Goal: Task Accomplishment & Management: Manage account settings

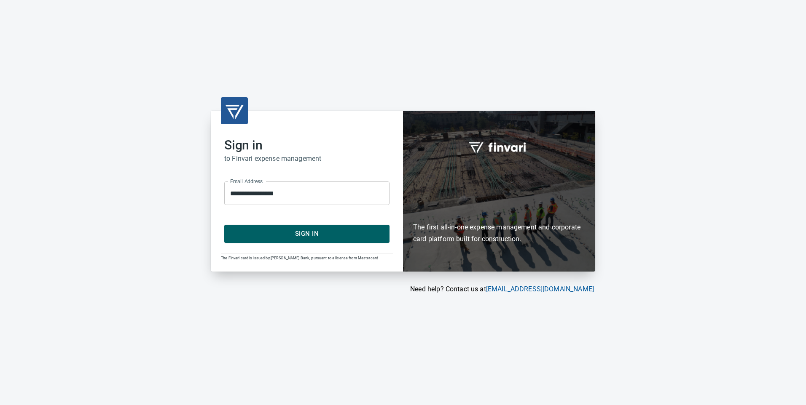
click at [329, 237] on span "Sign In" at bounding box center [306, 233] width 147 height 11
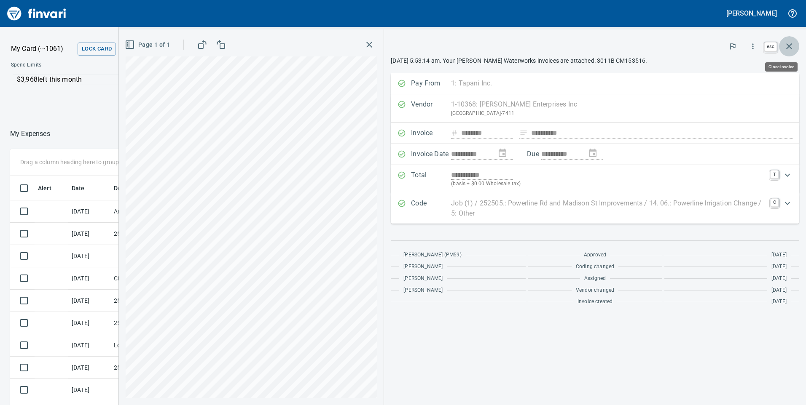
scroll to position [306, 556]
click at [784, 46] on icon "button" at bounding box center [789, 46] width 10 height 10
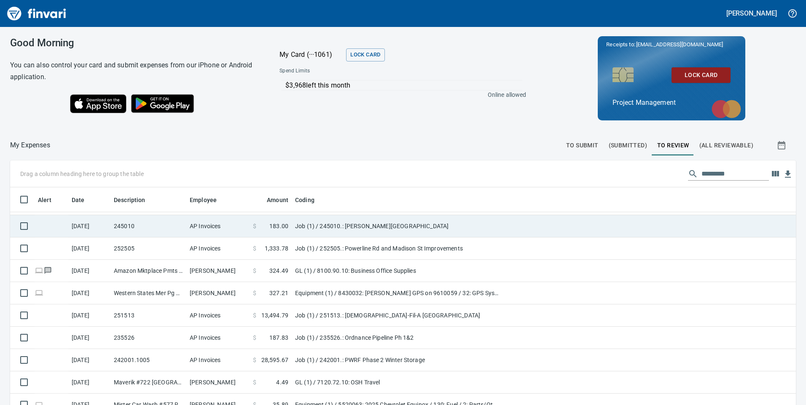
scroll to position [337, 0]
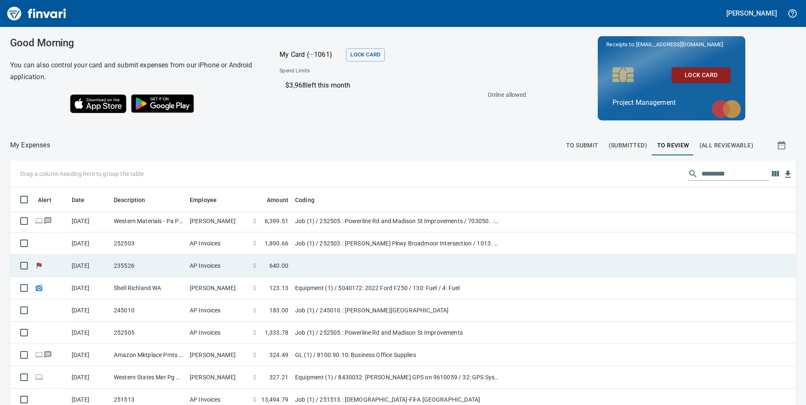
click at [271, 263] on span "640.00" at bounding box center [278, 266] width 19 height 8
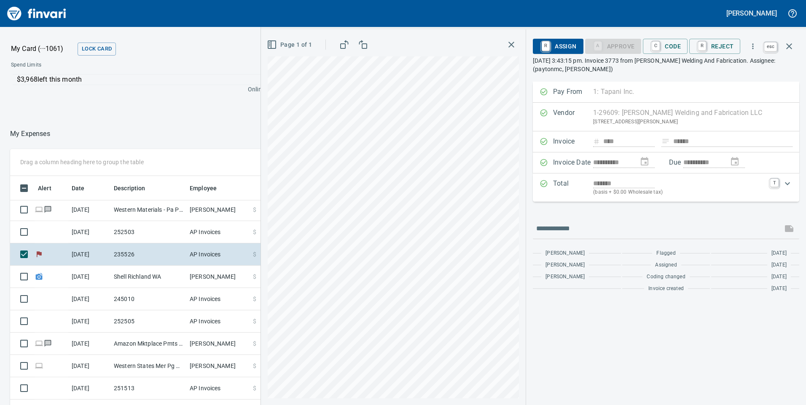
scroll to position [306, 556]
click at [793, 48] on icon "button" at bounding box center [789, 46] width 10 height 10
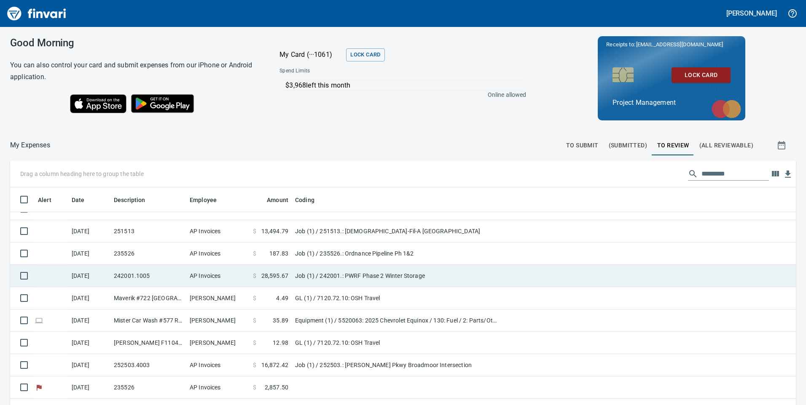
scroll to position [464, 0]
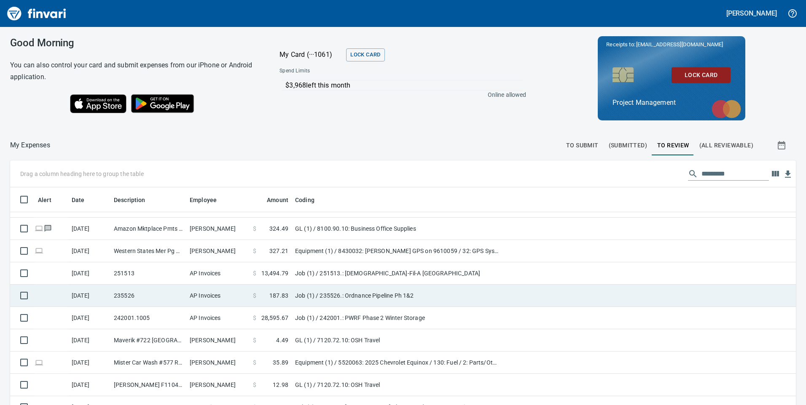
click at [313, 293] on td "Job (1) / 235526.: Ordnance Pipeline Ph 1&2" at bounding box center [397, 296] width 211 height 22
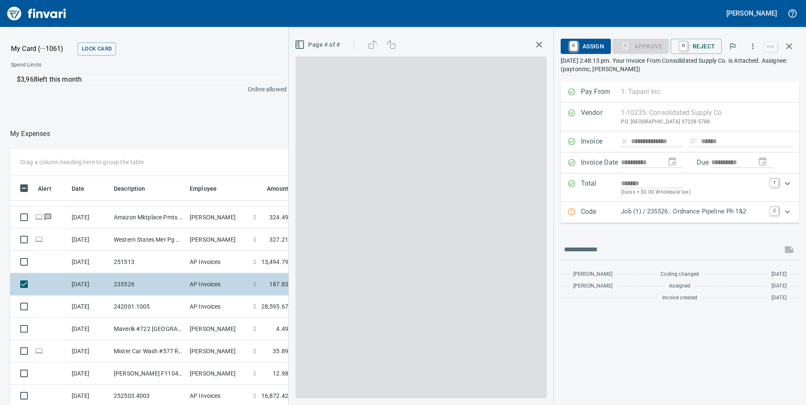
scroll to position [306, 556]
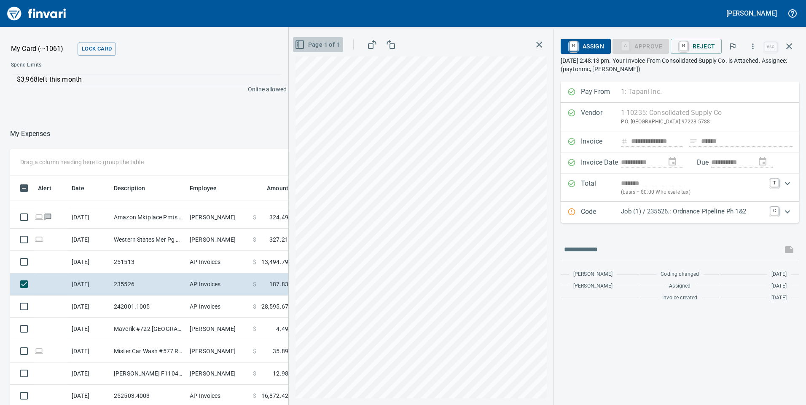
click at [303, 44] on icon "button" at bounding box center [300, 45] width 10 height 10
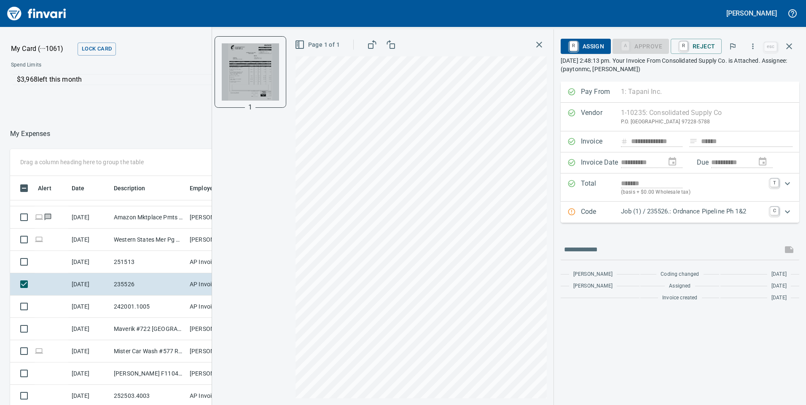
click at [266, 64] on img "button" at bounding box center [250, 71] width 57 height 57
click at [256, 75] on img "button" at bounding box center [250, 71] width 57 height 57
click at [754, 46] on icon "button" at bounding box center [753, 46] width 8 height 8
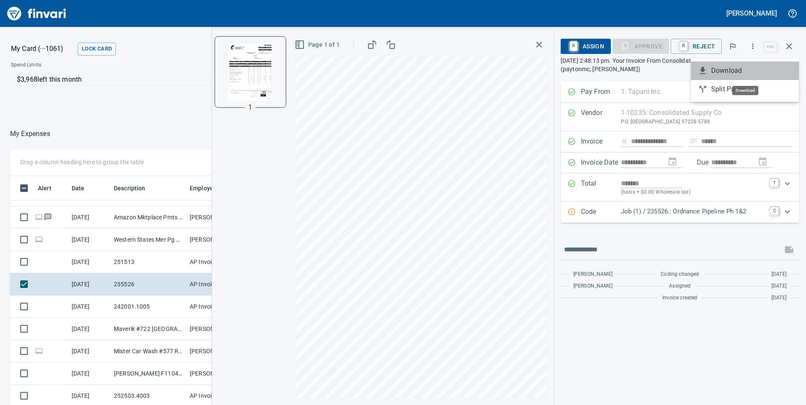
click at [739, 70] on span "Download" at bounding box center [751, 71] width 81 height 10
click at [541, 46] on icon "button" at bounding box center [539, 45] width 6 height 6
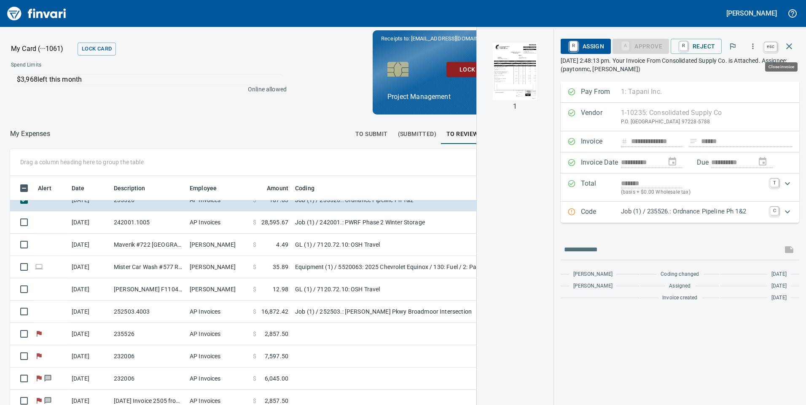
click at [786, 44] on icon "button" at bounding box center [789, 46] width 10 height 10
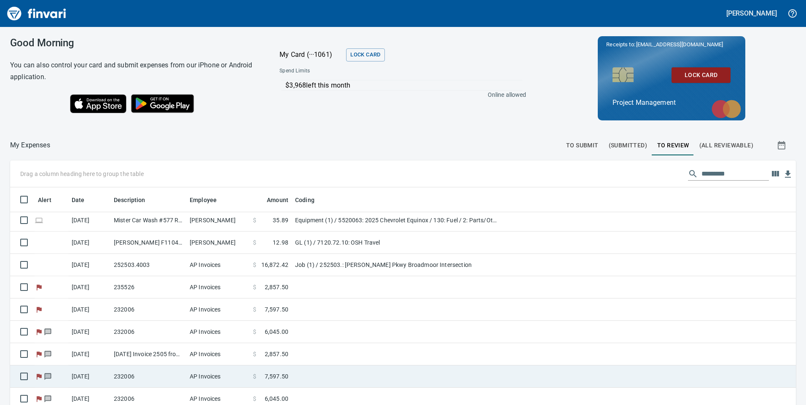
scroll to position [95, 0]
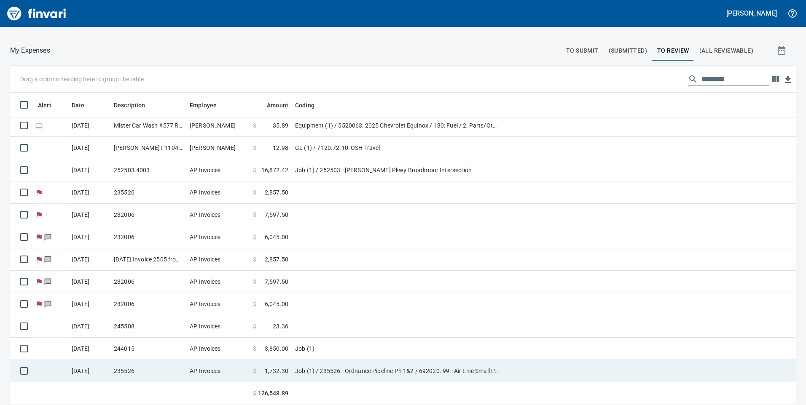
click at [306, 370] on td "Job (1) / 235526.: Ordnance Pipeline Ph 1&2 / 692020. 99.: Air Line Small Plumb…" at bounding box center [397, 371] width 211 height 22
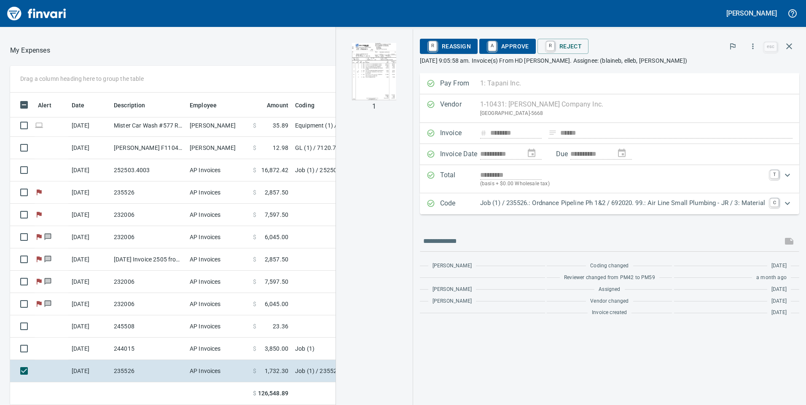
scroll to position [306, 556]
click at [755, 47] on icon "button" at bounding box center [753, 46] width 8 height 8
click at [742, 71] on span "Download" at bounding box center [751, 71] width 81 height 10
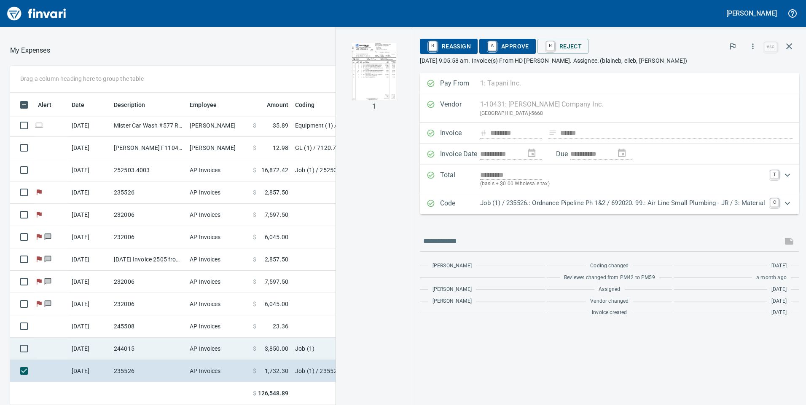
click at [291, 348] on td "$ 3,850.00" at bounding box center [271, 349] width 42 height 22
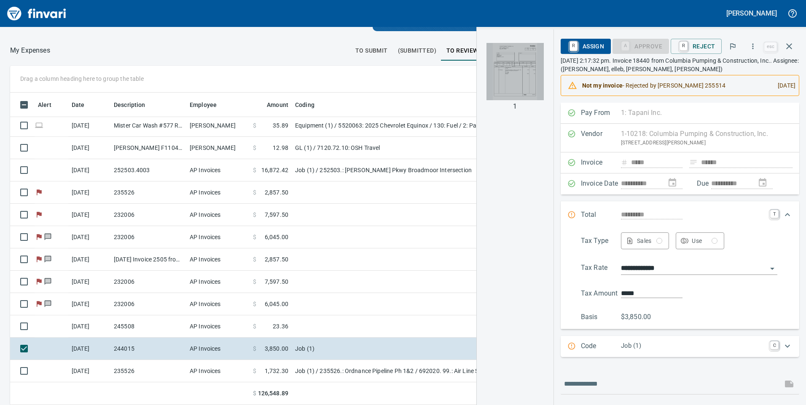
click at [523, 67] on img "button" at bounding box center [514, 71] width 57 height 57
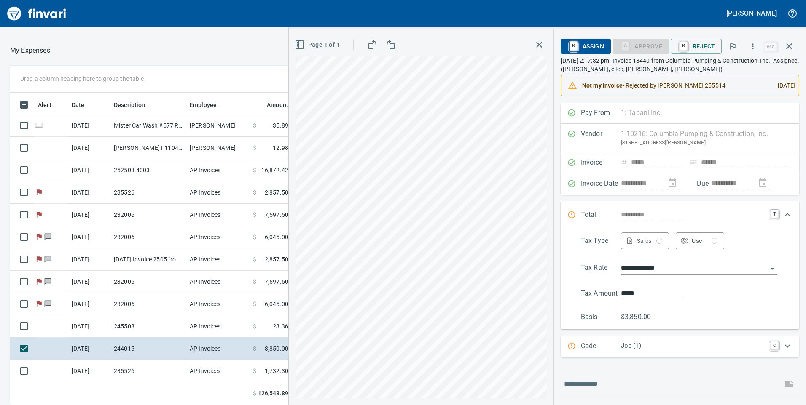
click at [538, 43] on icon "button" at bounding box center [539, 45] width 6 height 6
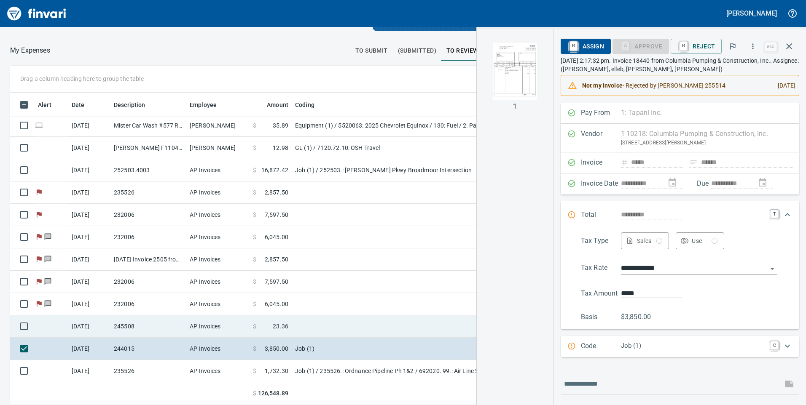
click at [281, 328] on span "23.36" at bounding box center [281, 326] width 16 height 8
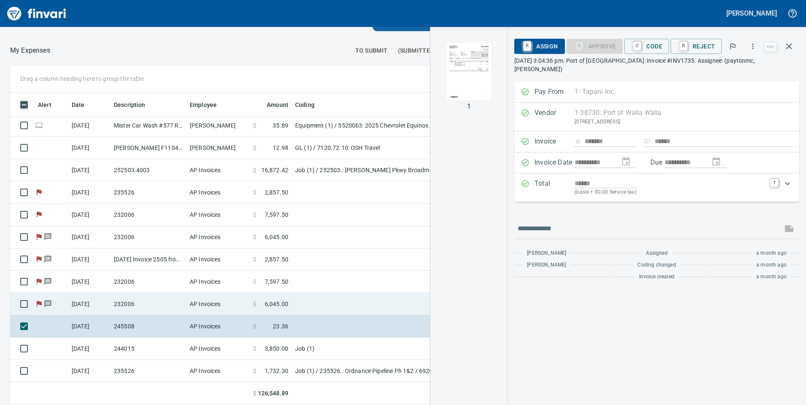
click at [279, 302] on span "6,045.00" at bounding box center [277, 304] width 24 height 8
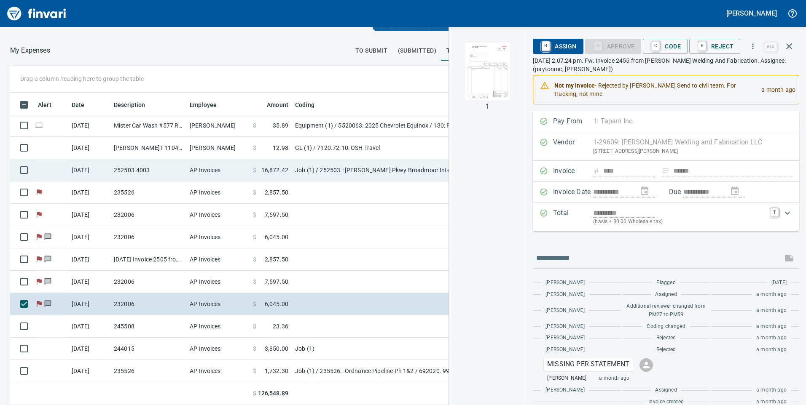
click at [314, 170] on td "Job (1) / 252503.: [PERSON_NAME] Pkwy Broadmoor Intersection" at bounding box center [397, 170] width 211 height 22
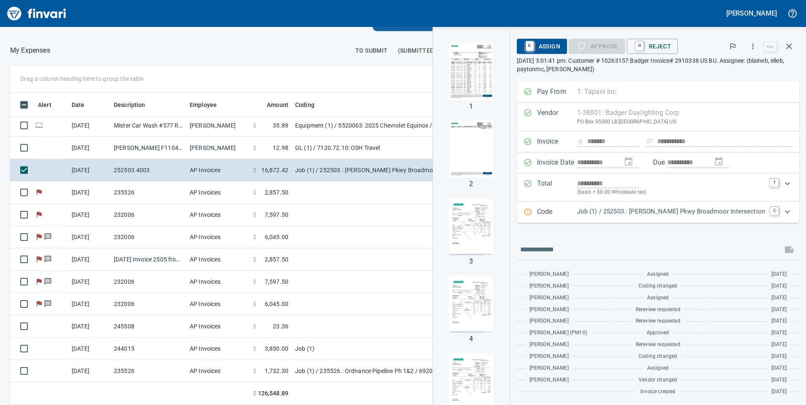
click at [786, 210] on div "Expand" at bounding box center [787, 212] width 20 height 20
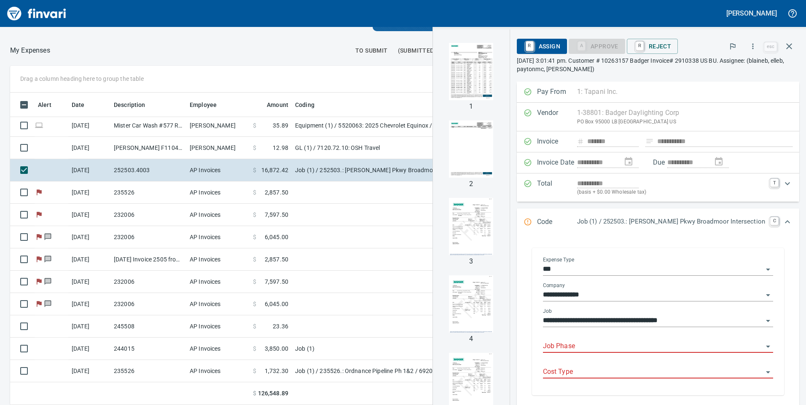
click at [718, 341] on input "Job Phase" at bounding box center [653, 347] width 220 height 12
click at [667, 341] on input "Job Phase" at bounding box center [653, 347] width 220 height 12
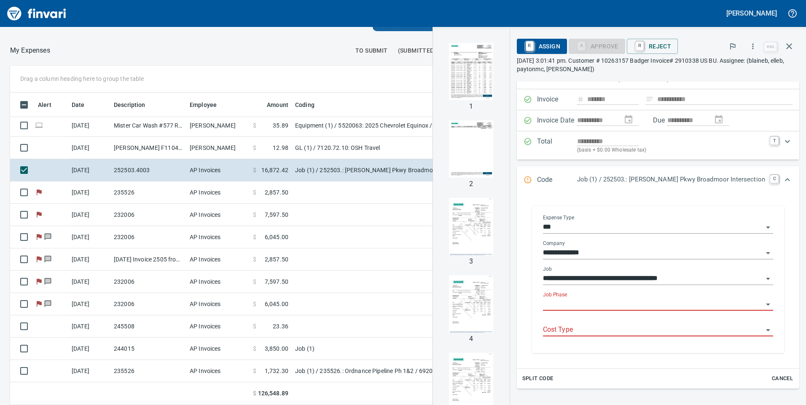
scroll to position [306, 556]
click at [763, 302] on icon "Open" at bounding box center [768, 305] width 10 height 10
click at [678, 325] on li "40. 01.: Medium Voltage Illumination System" at bounding box center [664, 326] width 206 height 20
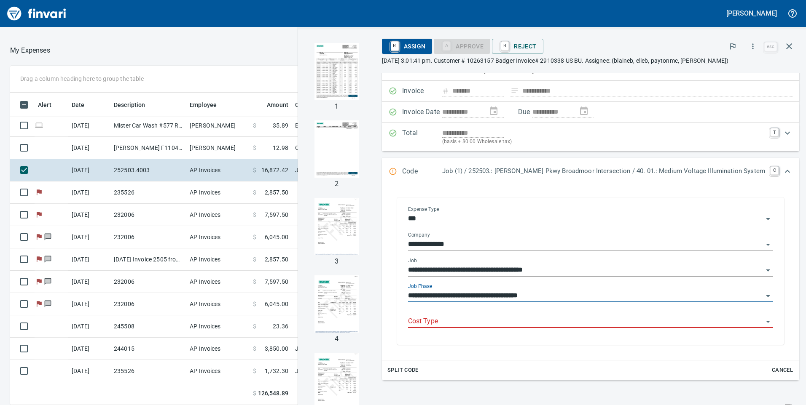
type input "**********"
click at [682, 331] on div "Cost Type" at bounding box center [590, 322] width 365 height 26
click at [681, 325] on input "Cost Type" at bounding box center [585, 322] width 355 height 12
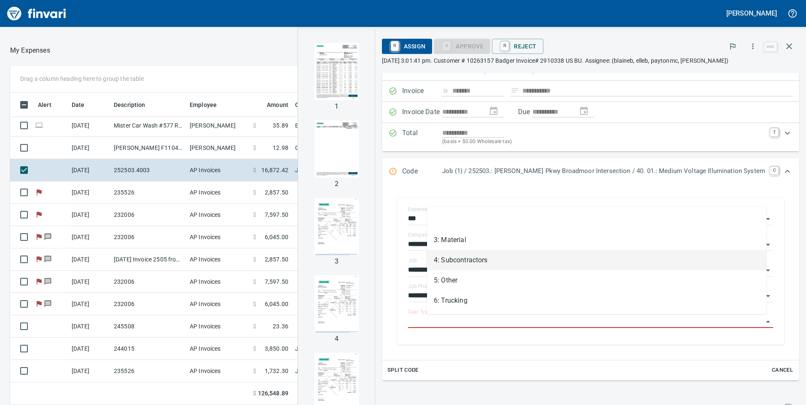
click at [503, 262] on li "4: Subcontractors" at bounding box center [596, 260] width 339 height 20
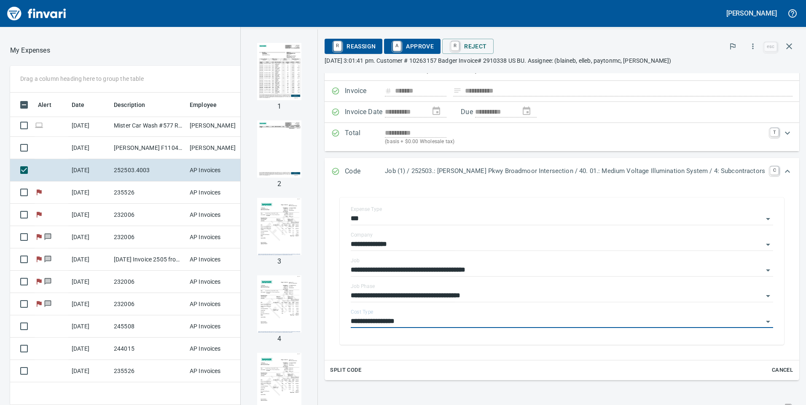
type input "**********"
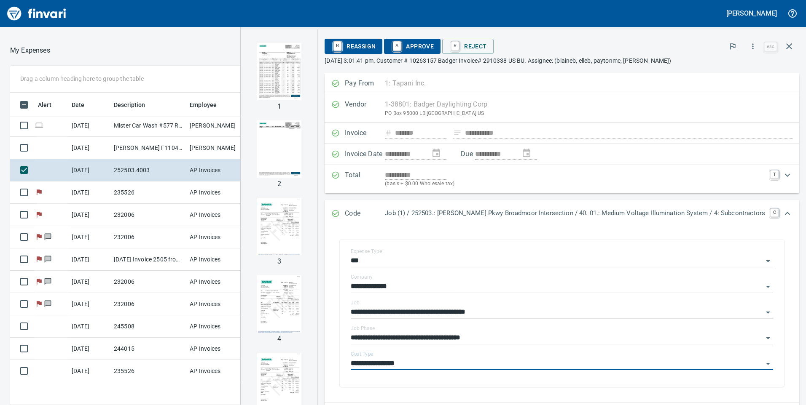
click at [428, 50] on span "A Approve" at bounding box center [412, 46] width 43 height 14
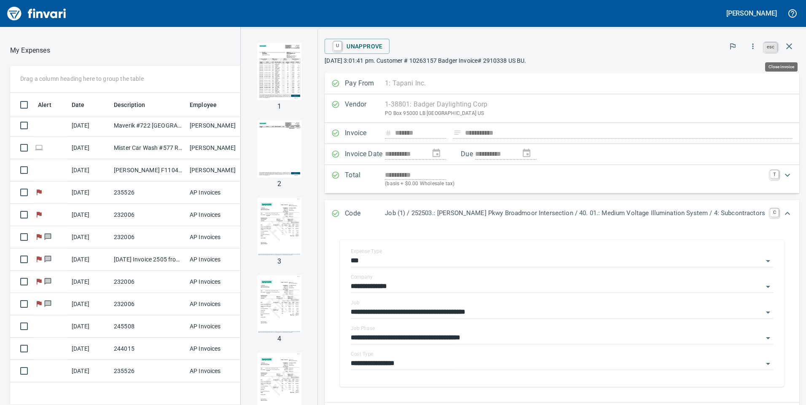
scroll to position [306, 556]
click at [794, 46] on button "button" at bounding box center [789, 46] width 20 height 20
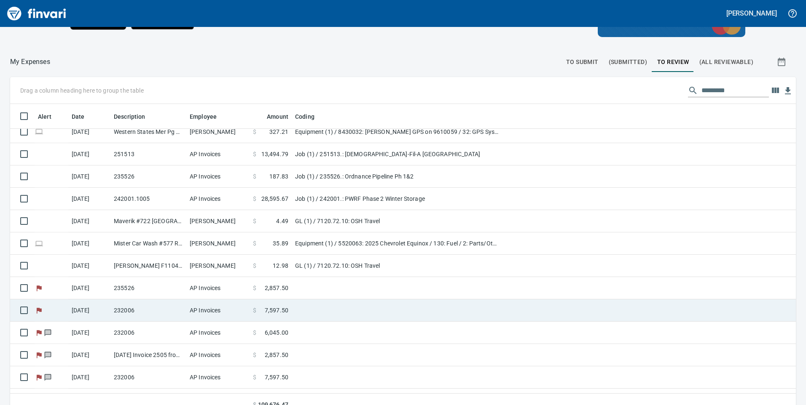
scroll to position [457, 0]
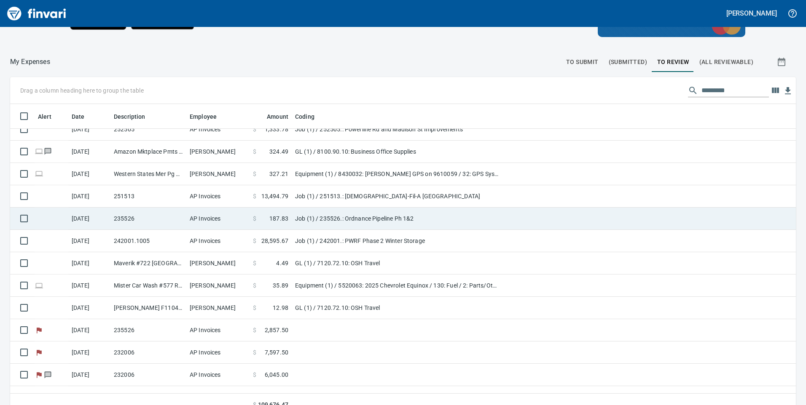
click at [325, 218] on td "Job (1) / 235526.: Ordnance Pipeline Ph 1&2" at bounding box center [397, 219] width 211 height 22
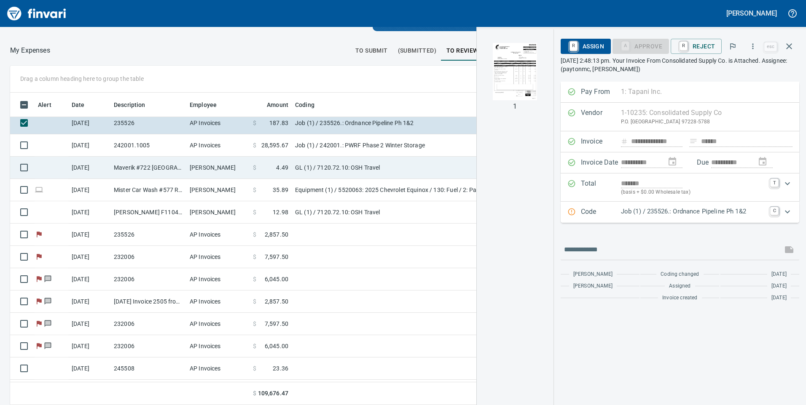
scroll to position [584, 0]
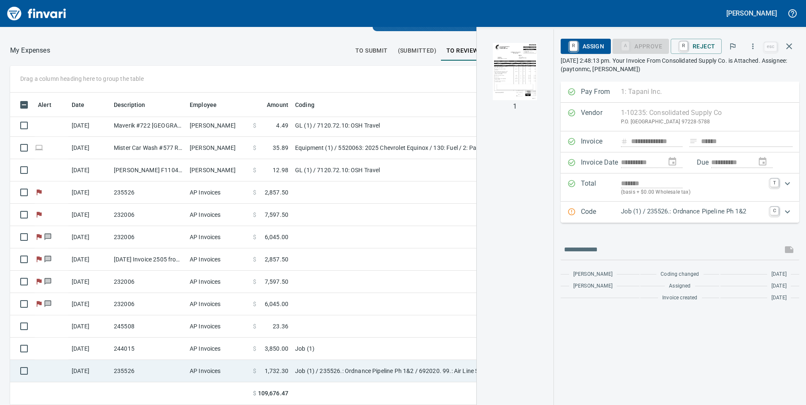
click at [357, 370] on td "Job (1) / 235526.: Ordnance Pipeline Ph 1&2 / 692020. 99.: Air Line Small Plumb…" at bounding box center [397, 371] width 211 height 22
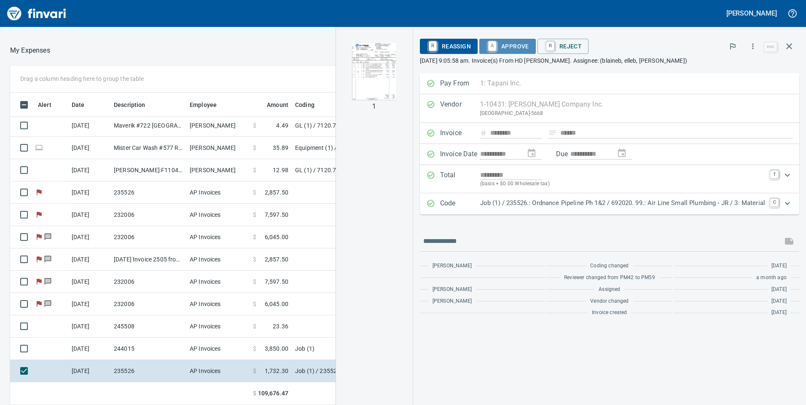
click at [508, 48] on span "A Approve" at bounding box center [507, 46] width 43 height 14
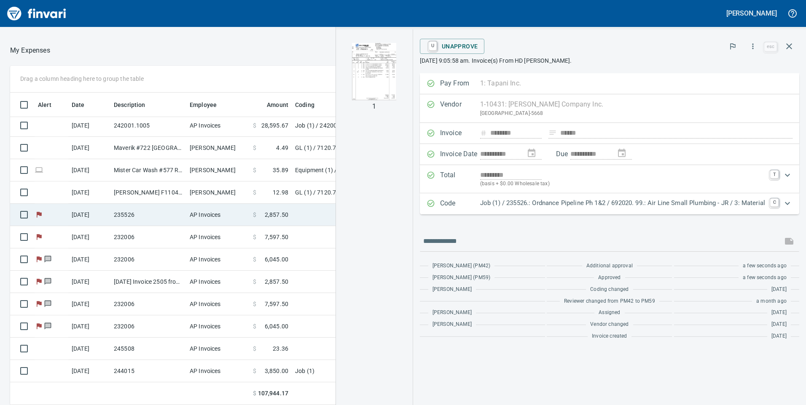
scroll to position [477, 0]
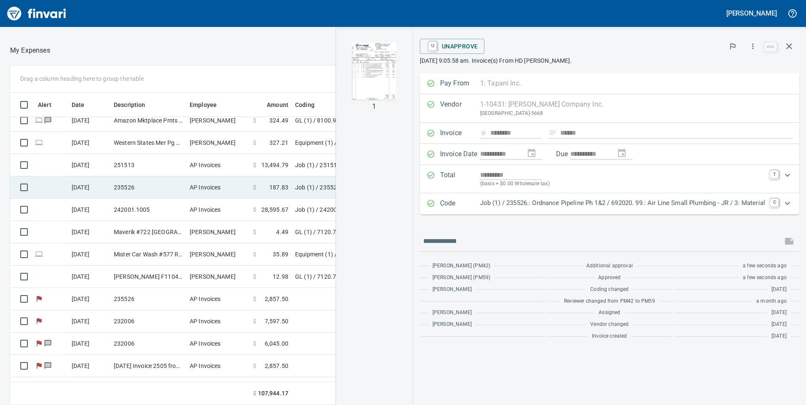
click at [289, 187] on td "$ 187.83" at bounding box center [271, 188] width 42 height 22
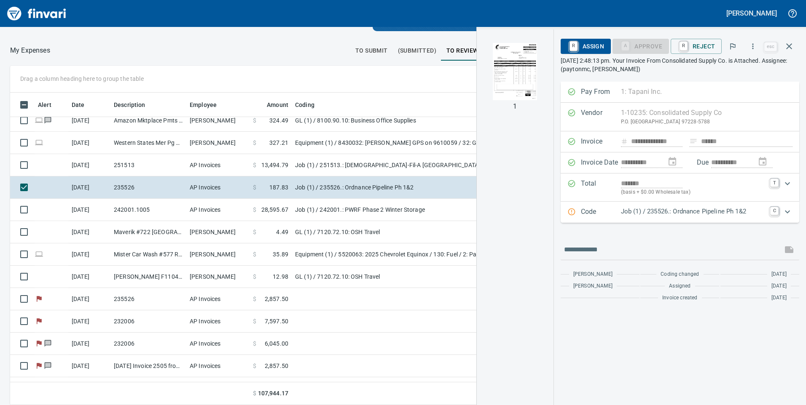
click at [792, 212] on icon "Expand" at bounding box center [787, 212] width 10 height 10
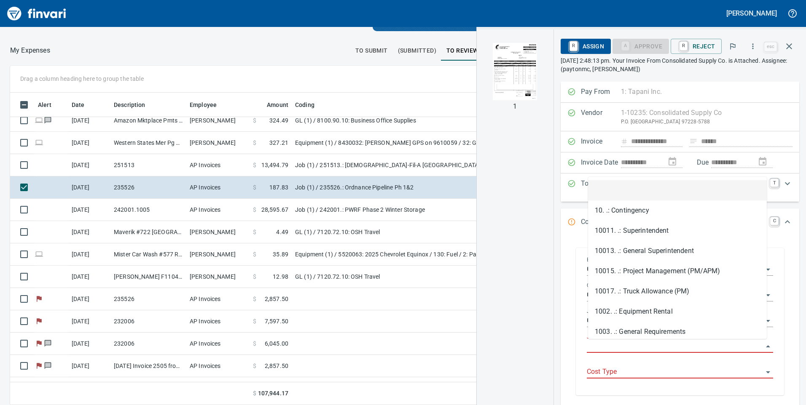
click at [681, 349] on input "Job Phase" at bounding box center [675, 347] width 176 height 12
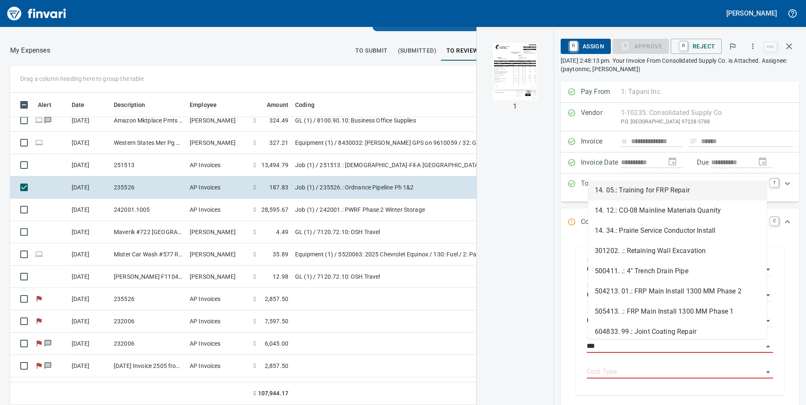
scroll to position [306, 556]
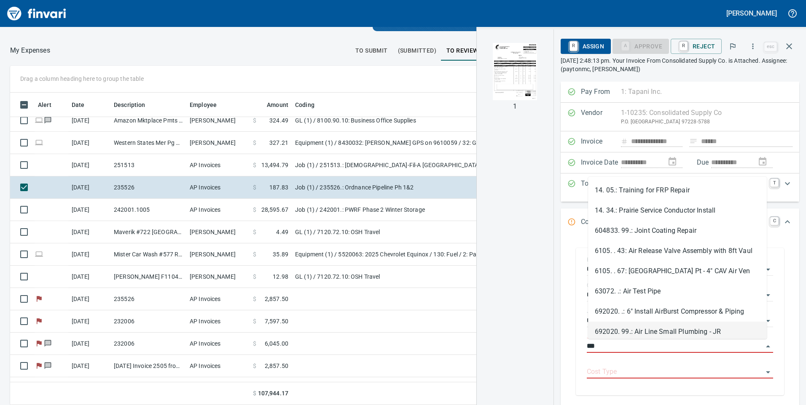
click at [667, 332] on li "692020. 99.: Air Line Small Plumbing - JR" at bounding box center [677, 332] width 179 height 20
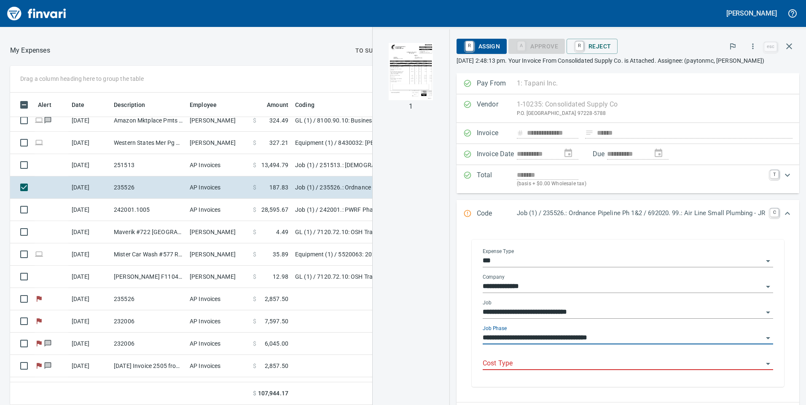
type input "**********"
click at [643, 364] on input "Cost Type" at bounding box center [623, 364] width 280 height 12
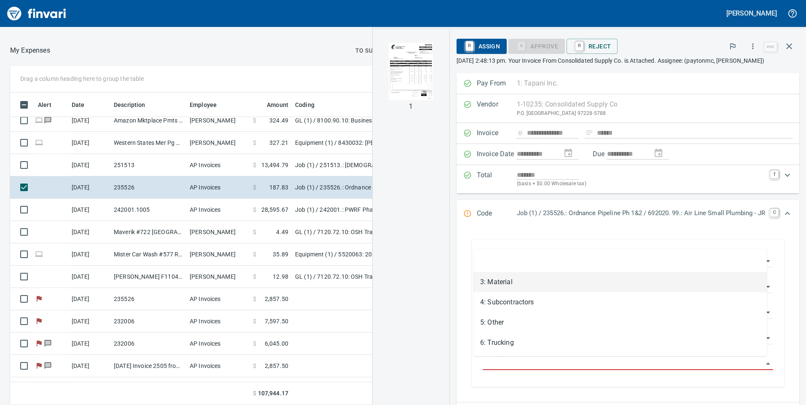
click at [514, 282] on li "3: Material" at bounding box center [619, 282] width 293 height 20
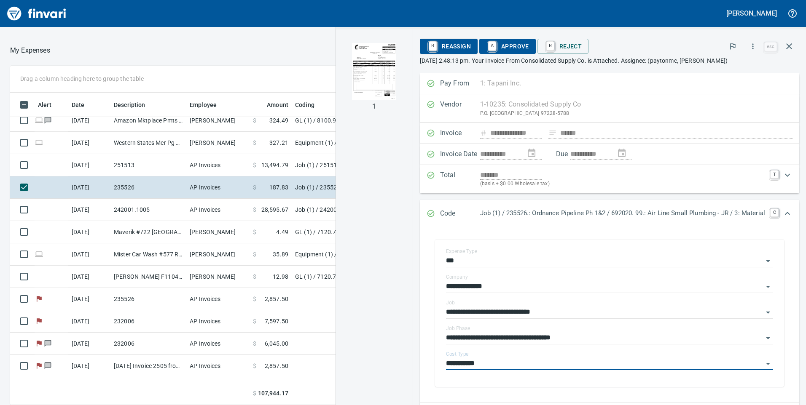
type input "**********"
click at [494, 44] on span "A Approve" at bounding box center [507, 46] width 43 height 14
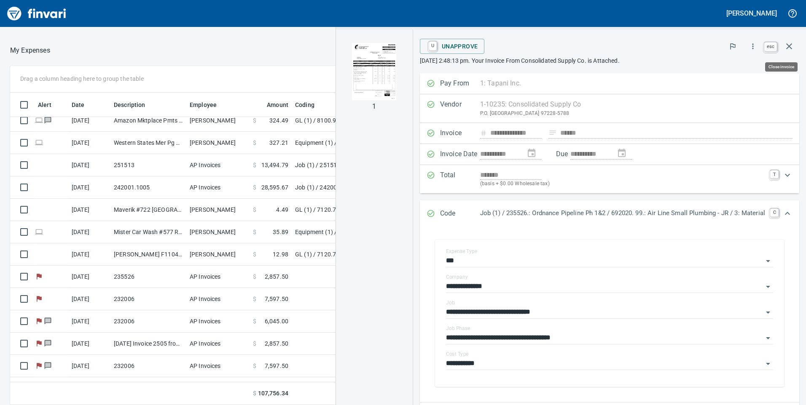
click at [791, 46] on icon "button" at bounding box center [789, 46] width 10 height 10
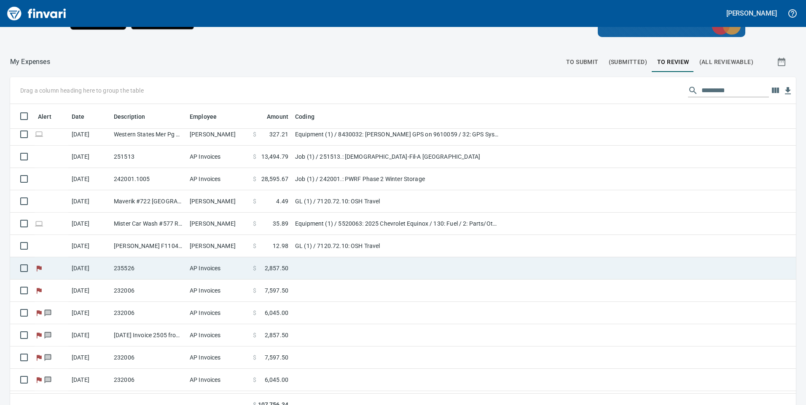
scroll to position [539, 0]
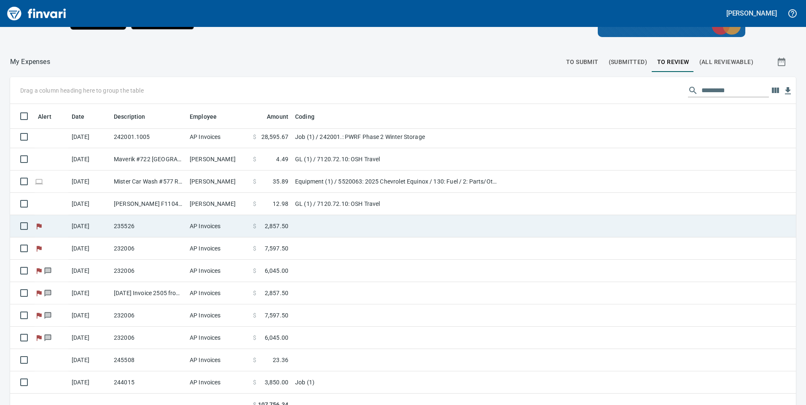
click at [278, 225] on span "2,857.50" at bounding box center [277, 226] width 24 height 8
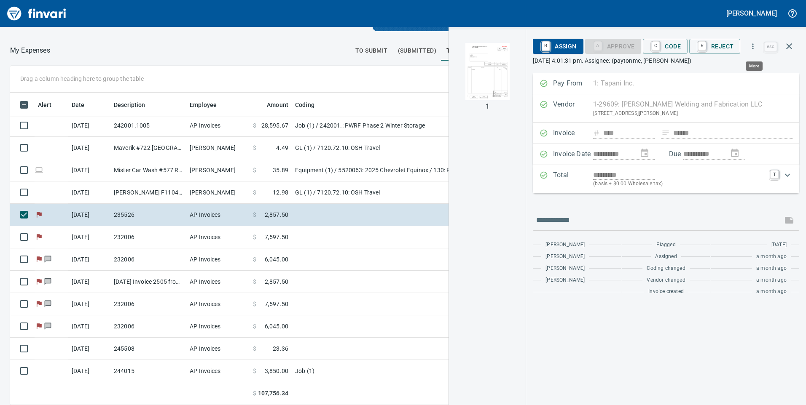
scroll to position [306, 556]
click at [752, 46] on icon "button" at bounding box center [753, 46] width 8 height 8
click at [740, 68] on span "Download" at bounding box center [751, 71] width 81 height 10
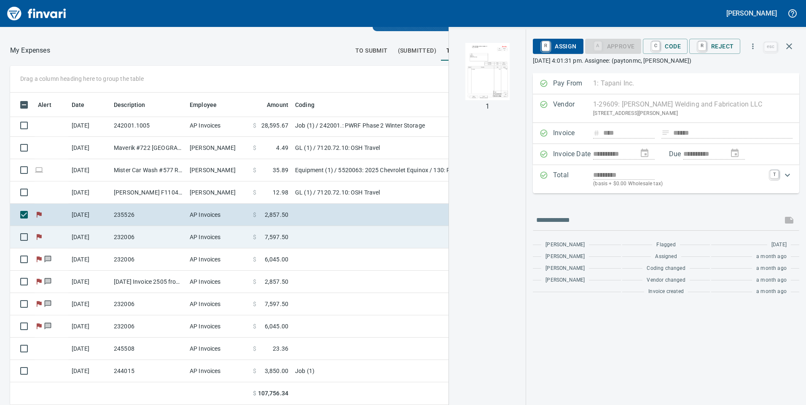
click at [275, 238] on span "7,597.50" at bounding box center [277, 237] width 24 height 8
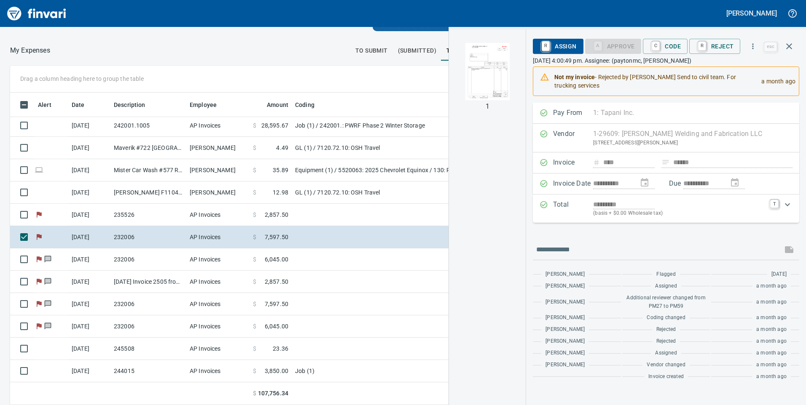
scroll to position [306, 556]
click at [752, 46] on icon "button" at bounding box center [753, 46] width 8 height 8
click at [734, 71] on span "Download" at bounding box center [751, 71] width 81 height 10
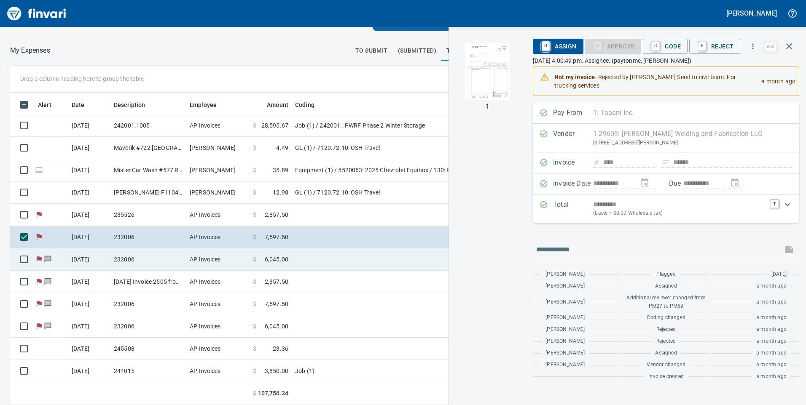
click at [277, 258] on span "6,045.00" at bounding box center [277, 259] width 24 height 8
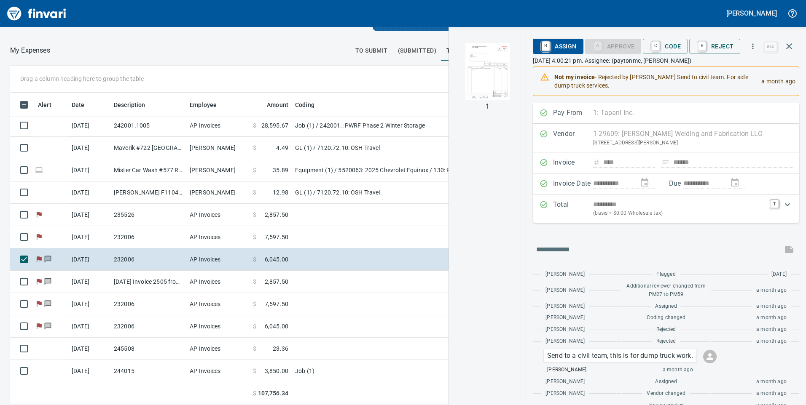
click at [754, 51] on button "button" at bounding box center [752, 46] width 19 height 19
click at [746, 71] on span "Download" at bounding box center [751, 71] width 81 height 10
drag, startPoint x: 279, startPoint y: 283, endPoint x: 509, endPoint y: 185, distance: 250.2
click at [279, 283] on span "2,857.50" at bounding box center [277, 282] width 24 height 8
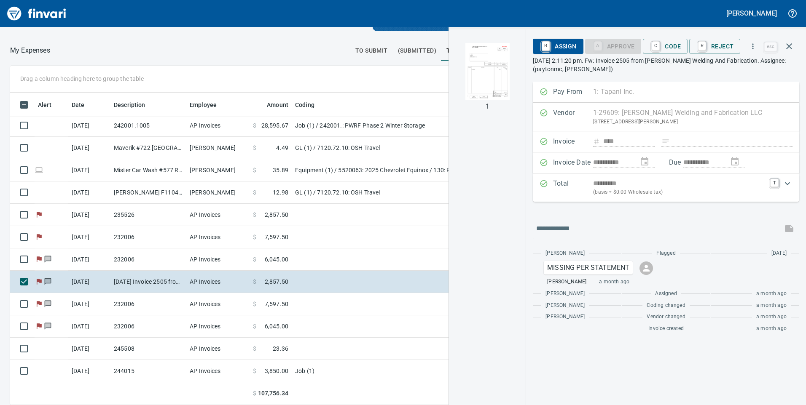
click at [748, 49] on button "button" at bounding box center [752, 46] width 19 height 19
click at [756, 46] on icon "button" at bounding box center [753, 46] width 8 height 8
click at [742, 70] on span "Download" at bounding box center [751, 71] width 81 height 10
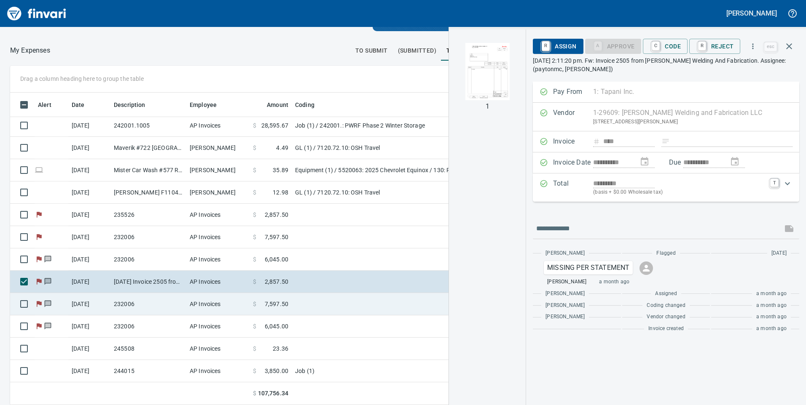
click at [281, 301] on span "7,597.50" at bounding box center [277, 304] width 24 height 8
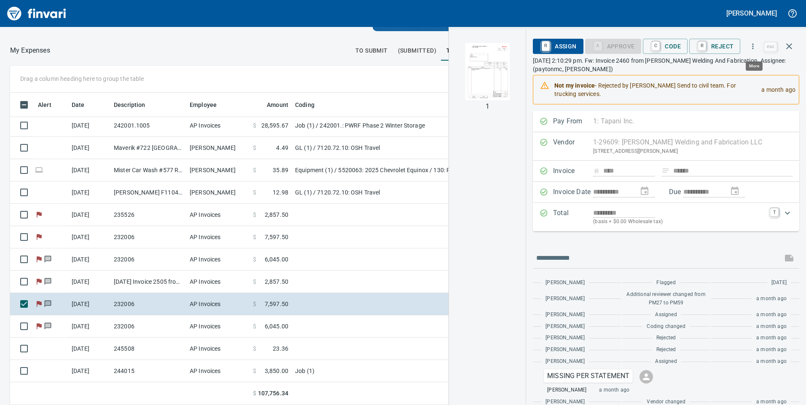
scroll to position [306, 556]
click at [752, 47] on icon "button" at bounding box center [753, 46] width 8 height 8
click at [749, 66] on span "Download" at bounding box center [751, 71] width 81 height 10
drag, startPoint x: 280, startPoint y: 325, endPoint x: 478, endPoint y: 207, distance: 230.4
click at [280, 325] on span "6,045.00" at bounding box center [277, 326] width 24 height 8
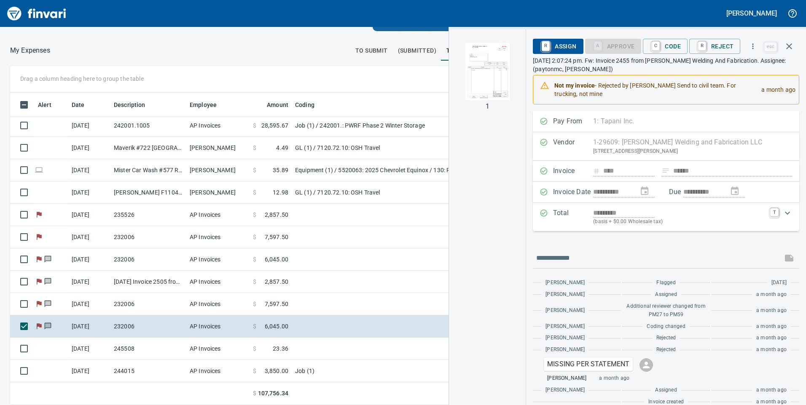
scroll to position [306, 556]
click at [756, 47] on icon "button" at bounding box center [753, 46] width 8 height 8
click at [742, 71] on span "Download" at bounding box center [751, 71] width 81 height 10
